Goal: Task Accomplishment & Management: Manage account settings

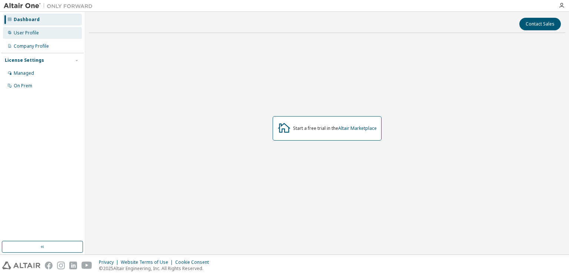
click at [27, 34] on div "User Profile" at bounding box center [26, 33] width 25 height 6
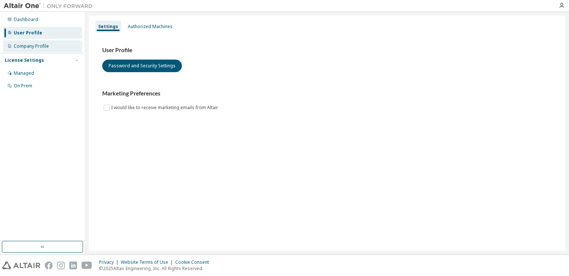
click at [36, 46] on div "Company Profile" at bounding box center [31, 46] width 35 height 6
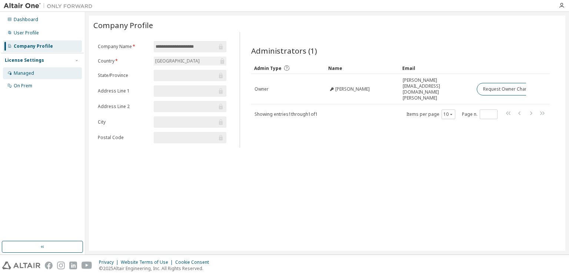
click at [48, 74] on div "Managed" at bounding box center [42, 73] width 79 height 12
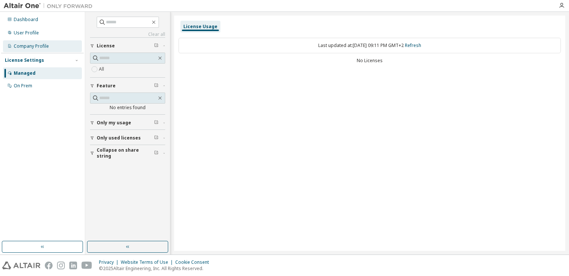
click at [40, 44] on div "Company Profile" at bounding box center [31, 46] width 35 height 6
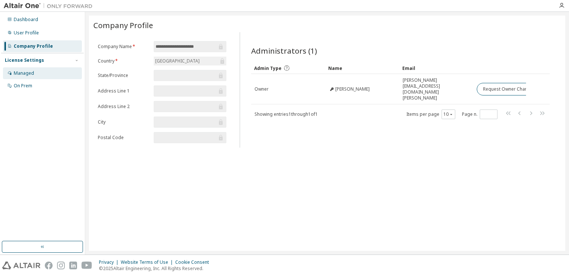
click at [23, 71] on div "Managed" at bounding box center [24, 73] width 20 height 6
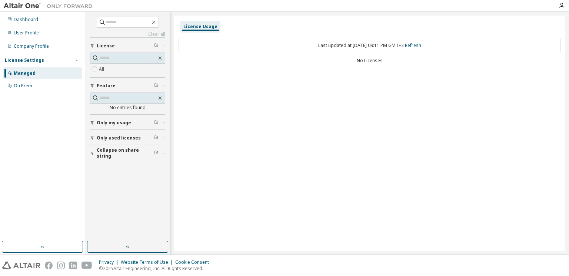
drag, startPoint x: 322, startPoint y: 149, endPoint x: 257, endPoint y: 83, distance: 93.2
click at [257, 83] on div "License Usage Last updated at: [DATE] 09:11 PM GMT+2 Refresh No Licenses" at bounding box center [369, 133] width 391 height 235
click at [201, 21] on div "License Usage" at bounding box center [200, 27] width 40 height 12
click at [201, 27] on div "License Usage" at bounding box center [200, 27] width 34 height 6
click at [41, 20] on div "Dashboard" at bounding box center [42, 20] width 79 height 12
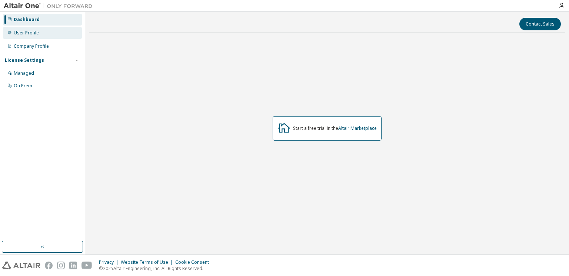
click at [30, 30] on div "User Profile" at bounding box center [42, 33] width 79 height 12
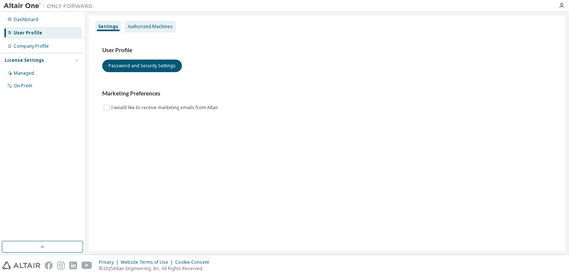
click at [158, 24] on div "Authorized Machines" at bounding box center [150, 27] width 45 height 6
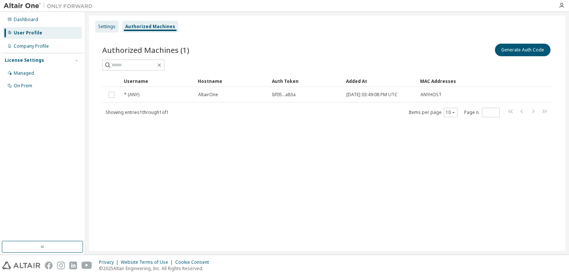
click at [107, 27] on div "Settings" at bounding box center [106, 27] width 17 height 6
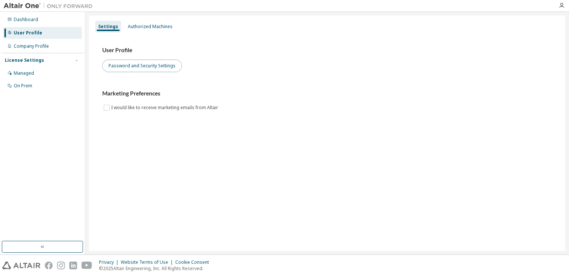
click at [163, 64] on button "Password and Security Settings" at bounding box center [142, 66] width 80 height 13
